Goal: Browse casually

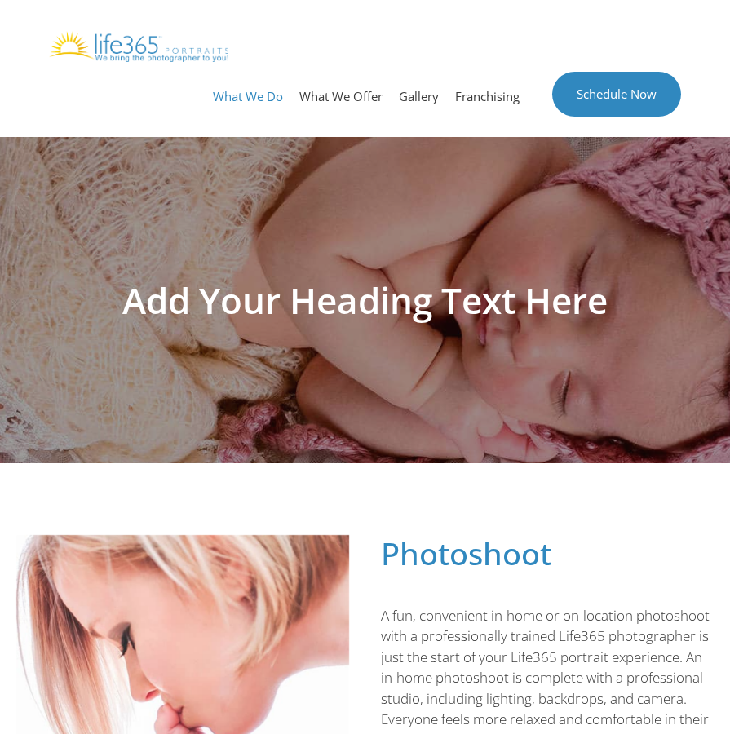
click at [193, 44] on img at bounding box center [138, 46] width 179 height 31
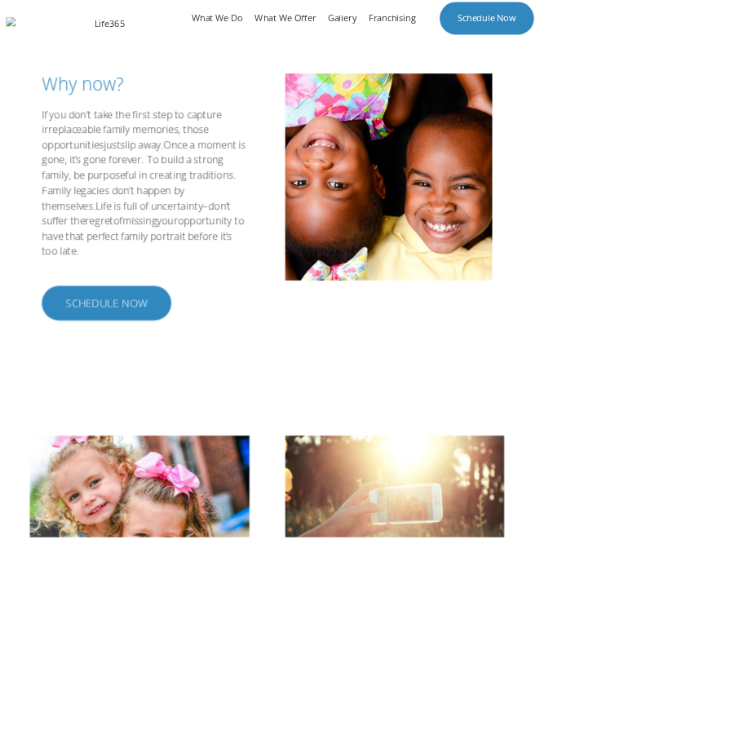
scroll to position [2580, 0]
